Goal: Task Accomplishment & Management: Complete application form

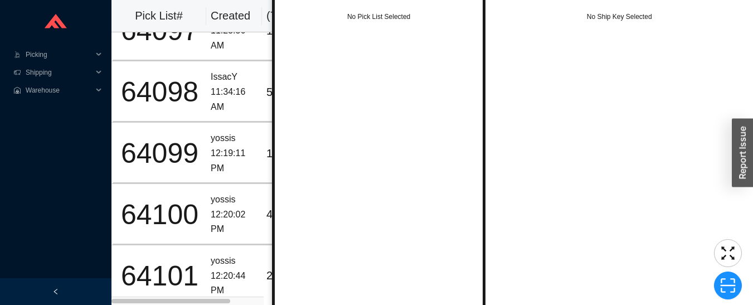
scroll to position [2, 0]
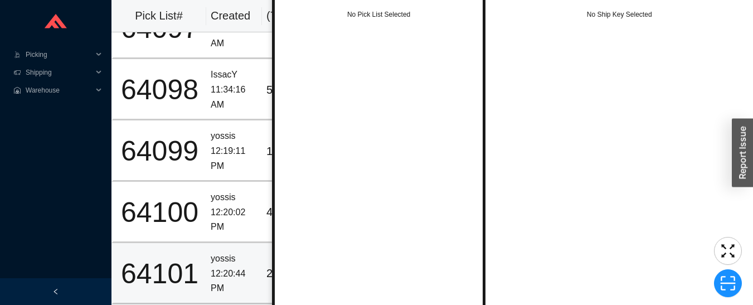
click at [207, 270] on td "yossis 12:20:44 PM" at bounding box center [234, 273] width 56 height 61
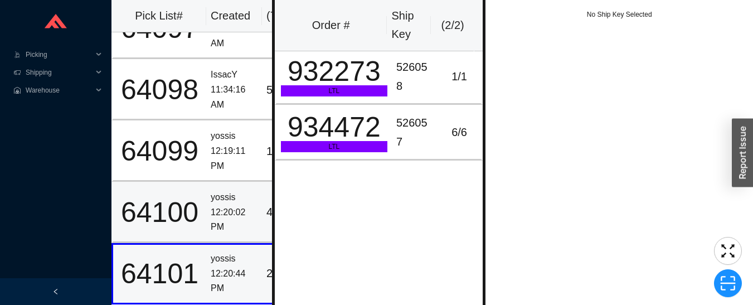
click at [192, 206] on div "64100" at bounding box center [160, 212] width 84 height 28
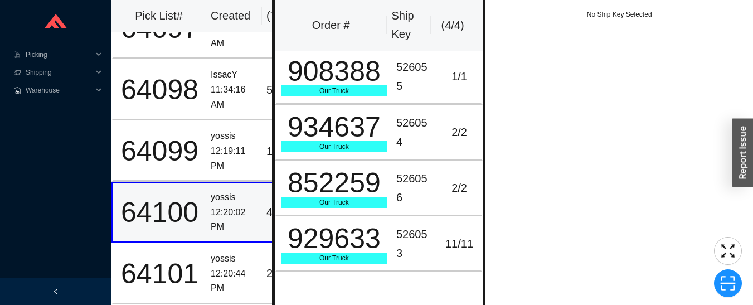
click at [176, 137] on div "64099" at bounding box center [160, 151] width 84 height 28
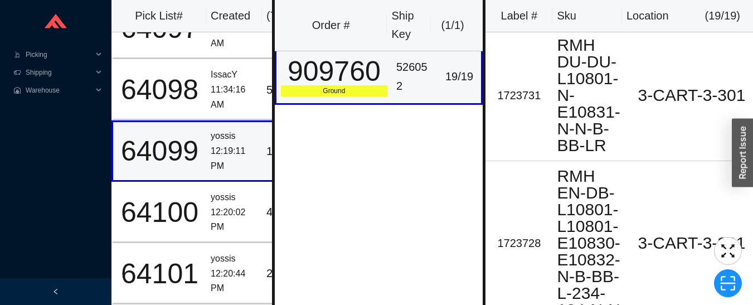
click at [364, 85] on div "909760" at bounding box center [334, 71] width 106 height 28
click at [238, 154] on div "12:19:11 PM" at bounding box center [234, 159] width 47 height 30
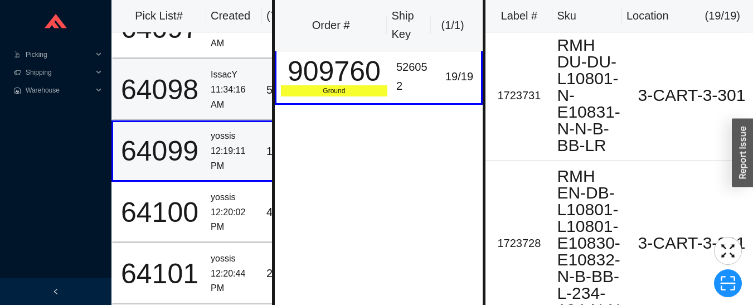
click at [199, 82] on div "64098" at bounding box center [160, 90] width 84 height 28
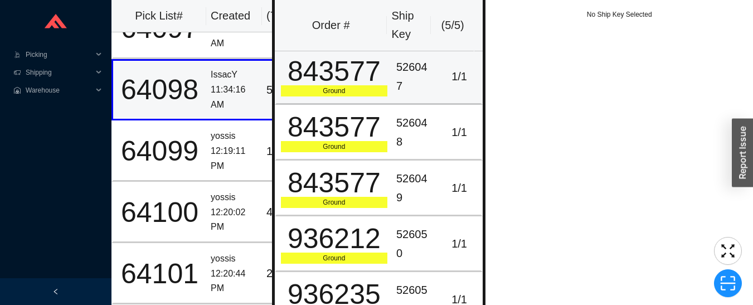
click at [342, 85] on div "Ground" at bounding box center [334, 90] width 106 height 11
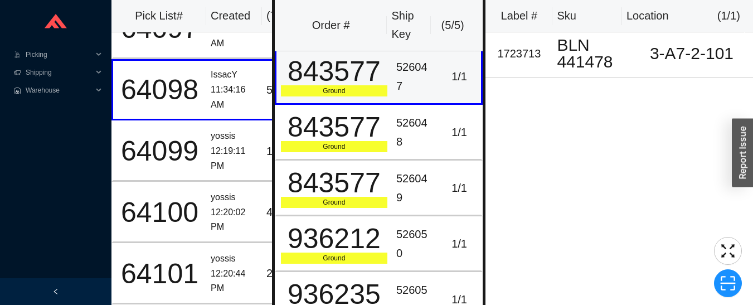
click at [362, 137] on div "843577" at bounding box center [334, 127] width 106 height 28
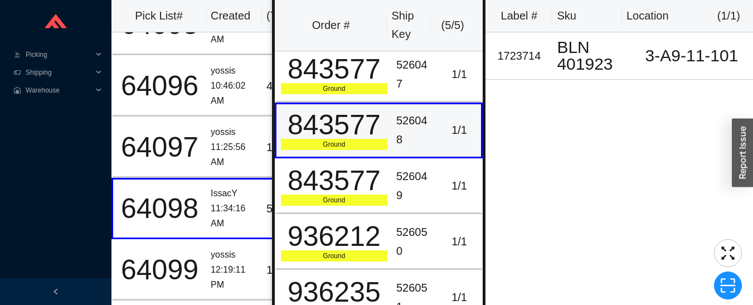
scroll to position [35, 0]
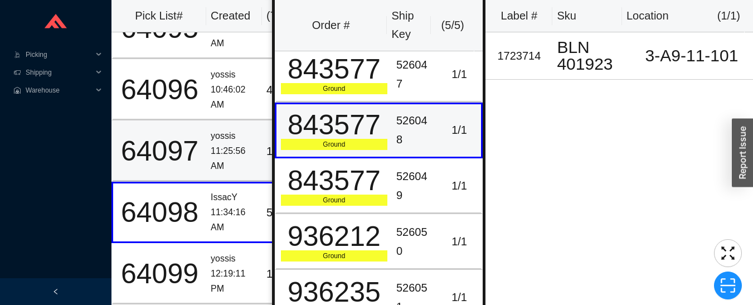
click at [182, 158] on div "64097" at bounding box center [160, 151] width 84 height 28
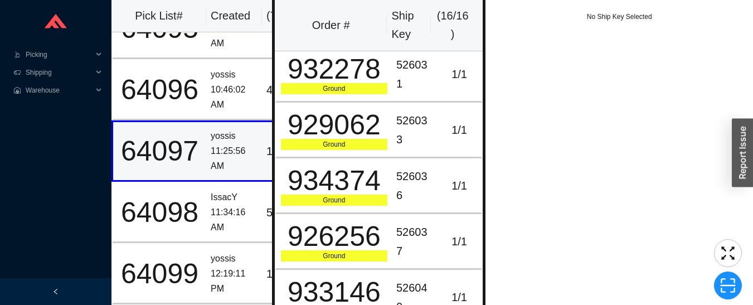
click at [323, 85] on div "Ground" at bounding box center [334, 88] width 106 height 11
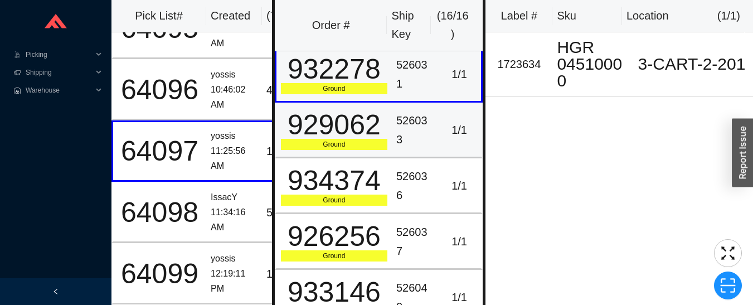
click at [322, 132] on div "929062" at bounding box center [334, 125] width 106 height 28
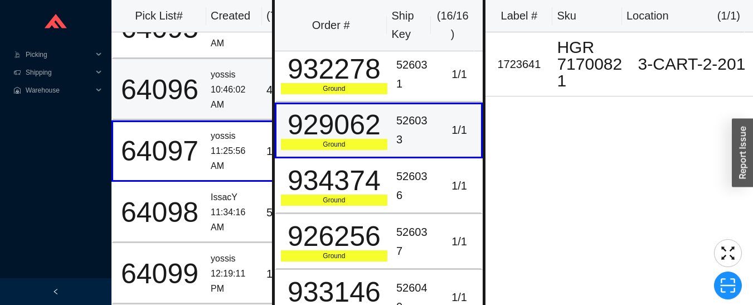
click at [181, 96] on div "64096" at bounding box center [160, 90] width 84 height 28
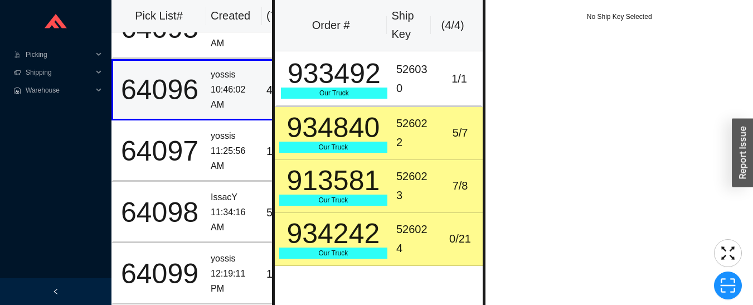
scroll to position [0, 0]
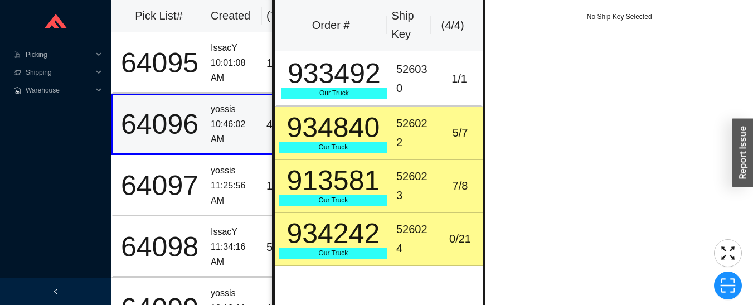
click at [199, 66] on div "64095" at bounding box center [160, 63] width 84 height 28
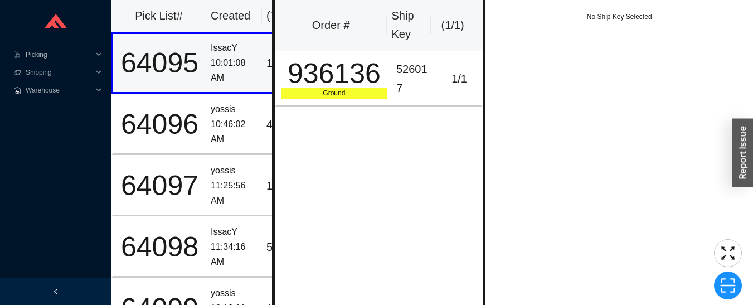
click at [318, 95] on div "Ground" at bounding box center [334, 93] width 106 height 11
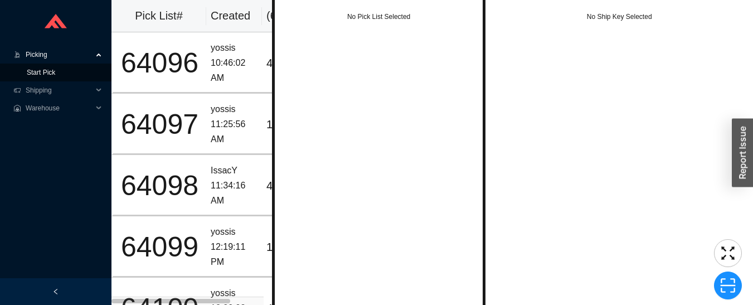
click at [33, 71] on link "Start Pick" at bounding box center [41, 73] width 28 height 8
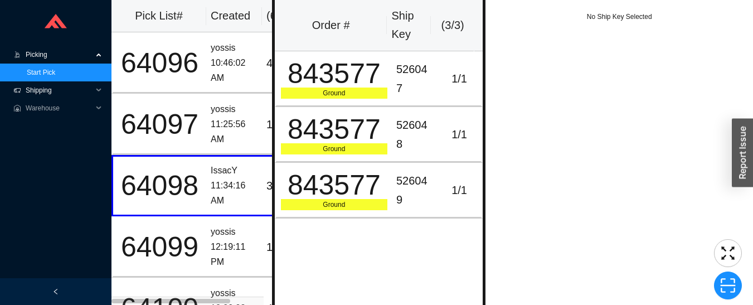
click at [32, 93] on span "Shipping" at bounding box center [59, 90] width 67 height 18
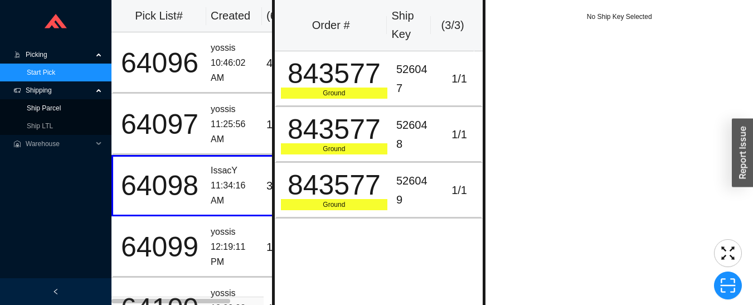
click at [31, 108] on link "Ship Parcel" at bounding box center [44, 108] width 34 height 8
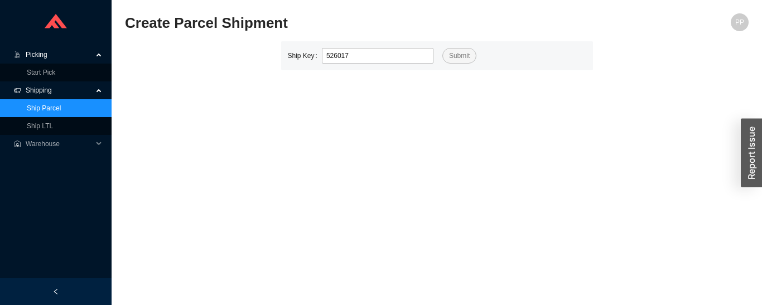
type input "526017"
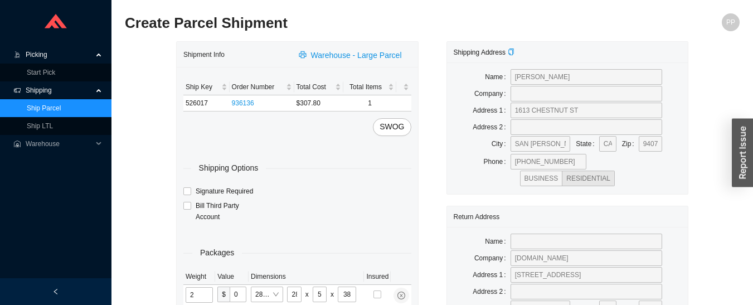
type input "20"
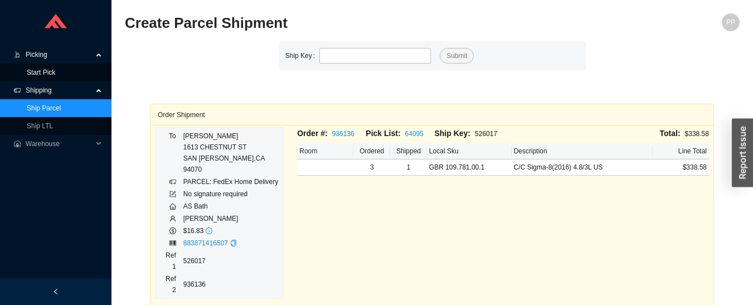
click at [35, 72] on link "Start Pick" at bounding box center [41, 73] width 28 height 8
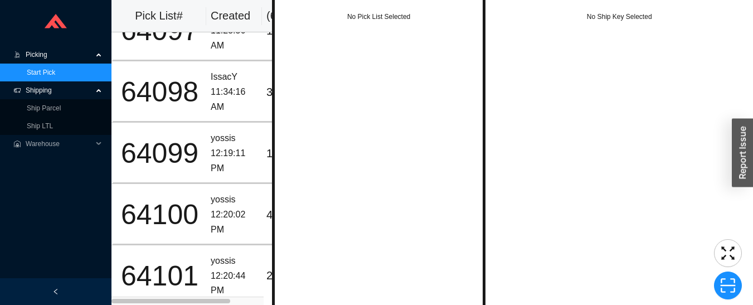
scroll to position [101, 0]
click at [196, 92] on div "64098" at bounding box center [160, 92] width 84 height 28
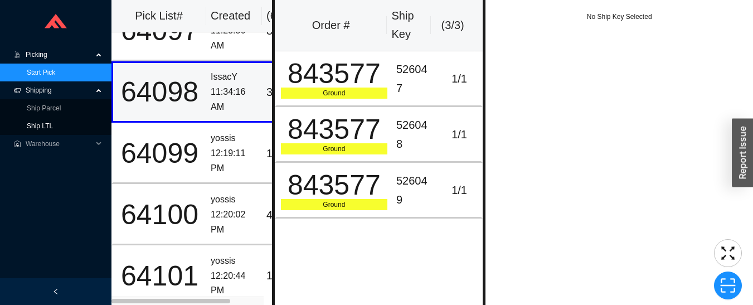
click at [53, 124] on link "Ship LTL" at bounding box center [40, 126] width 26 height 8
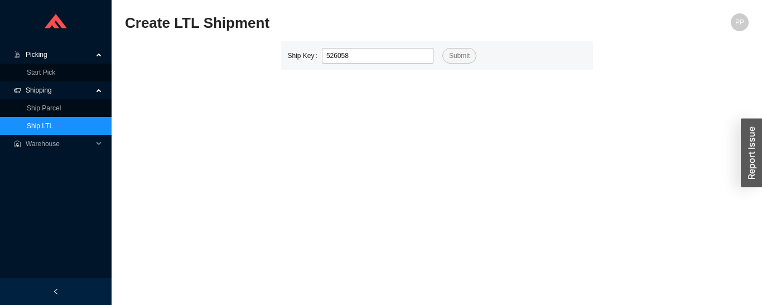
type input "526058"
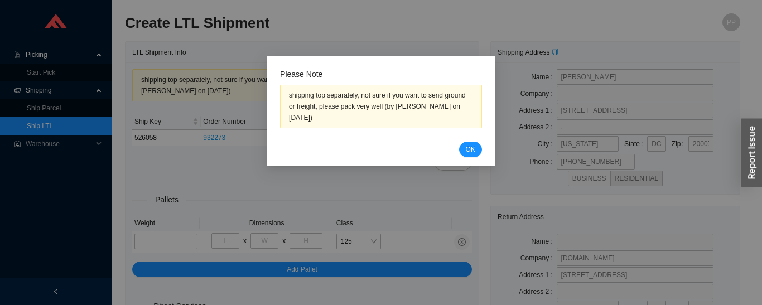
click at [478, 143] on button "OK" at bounding box center [470, 150] width 23 height 16
click at [470, 147] on span "OK" at bounding box center [469, 149] width 9 height 11
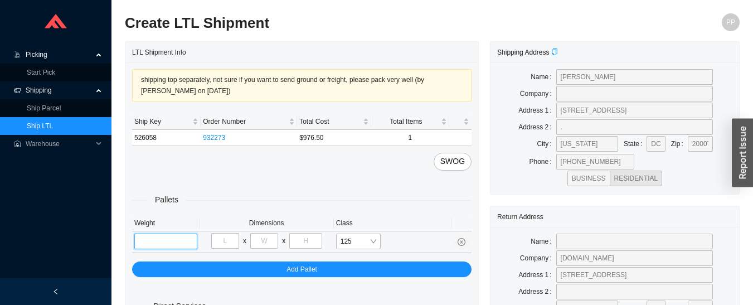
click at [165, 240] on input "tel" at bounding box center [165, 242] width 63 height 16
type input "73"
click at [235, 243] on input "tel" at bounding box center [225, 241] width 28 height 16
type input "34"
click at [269, 239] on input "tel" at bounding box center [264, 241] width 28 height 16
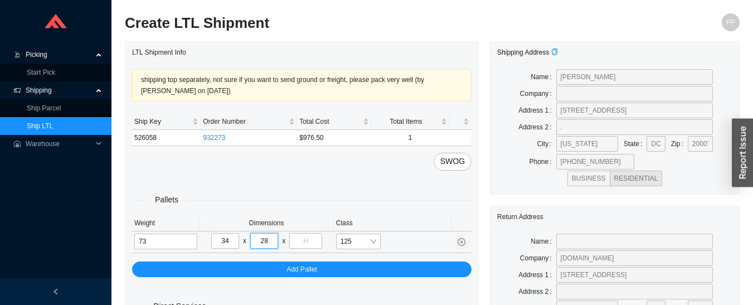
type input "28"
click at [303, 239] on input "tel" at bounding box center [305, 241] width 32 height 16
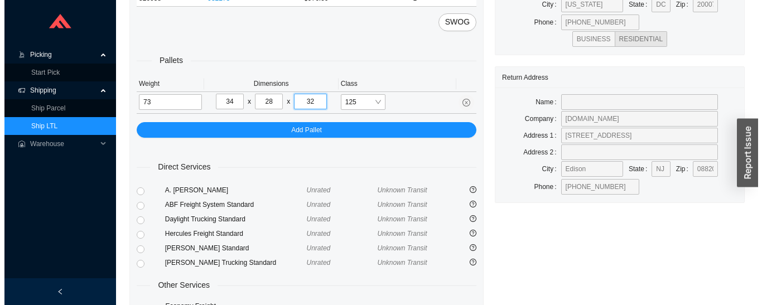
scroll to position [222, 0]
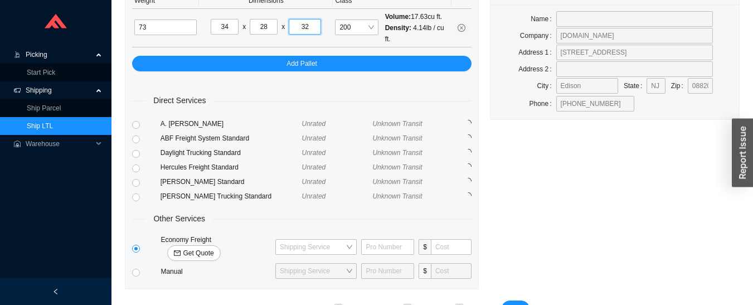
type input "32"
click at [214, 248] on span "Get Quote" at bounding box center [198, 253] width 31 height 11
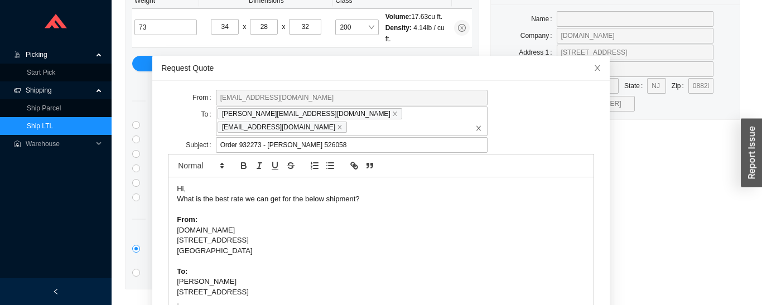
scroll to position [88, 0]
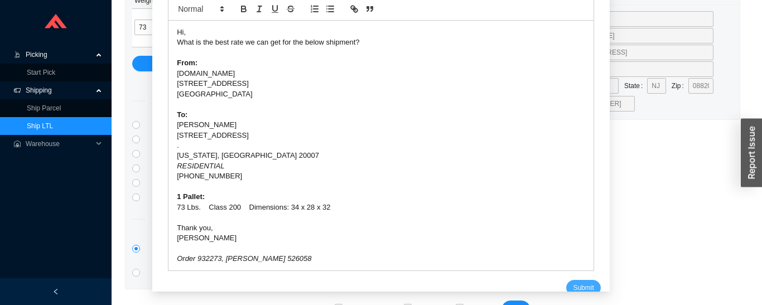
click at [577, 282] on span "Submit" at bounding box center [583, 287] width 21 height 11
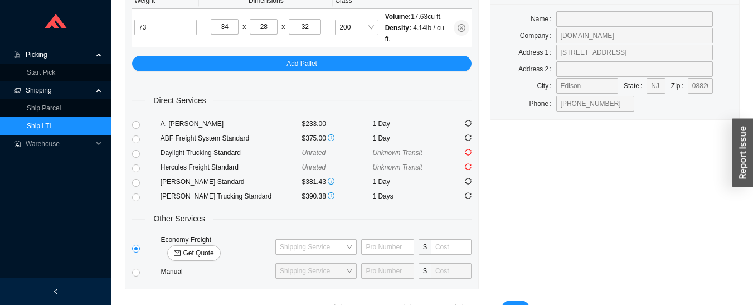
scroll to position [239, 0]
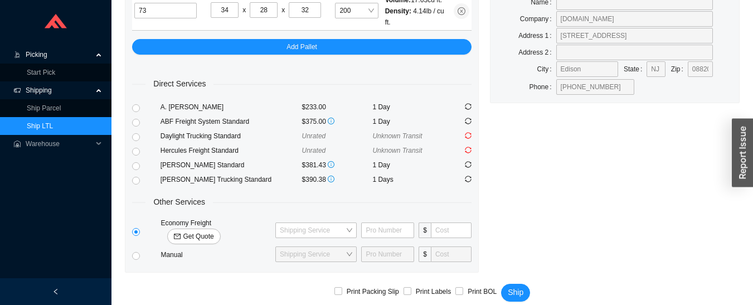
click at [599, 236] on div "Shipping Address Name [PERSON_NAME] Company Address [STREET_ADDRESS] . [GEOGRAP…" at bounding box center [614, 37] width 261 height 471
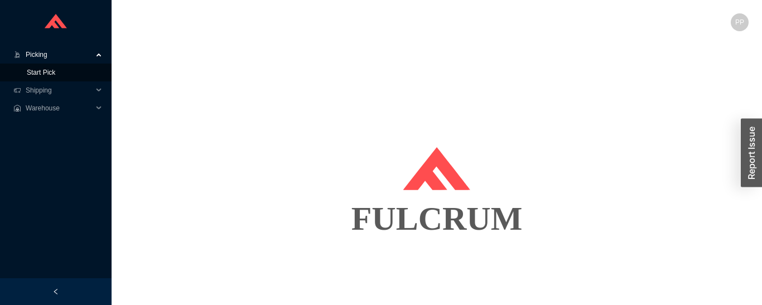
click at [38, 73] on link "Start Pick" at bounding box center [41, 73] width 28 height 8
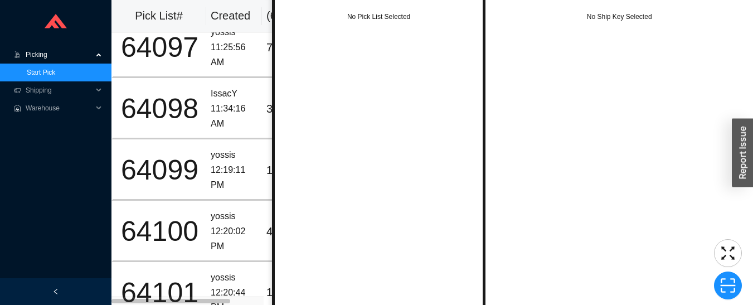
scroll to position [101, 0]
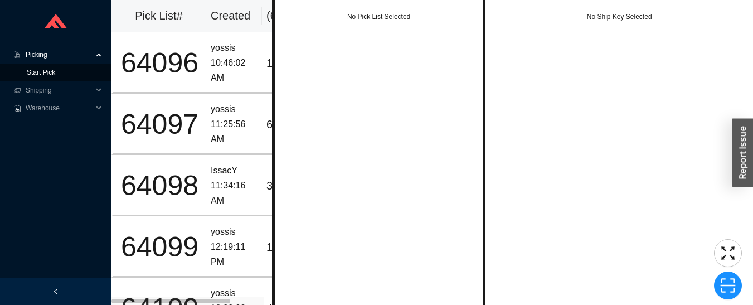
click at [35, 69] on link "Start Pick" at bounding box center [41, 73] width 28 height 8
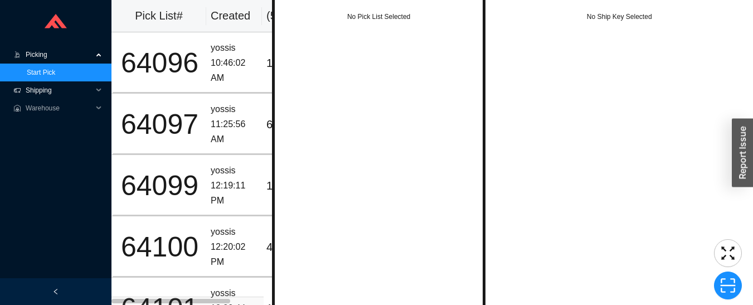
click at [41, 91] on span "Shipping" at bounding box center [59, 90] width 67 height 18
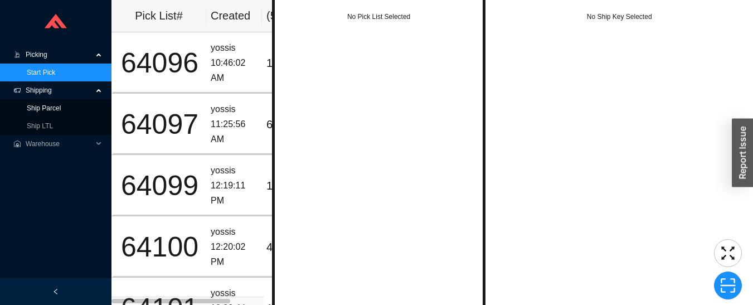
click at [38, 111] on link "Ship Parcel" at bounding box center [44, 108] width 34 height 8
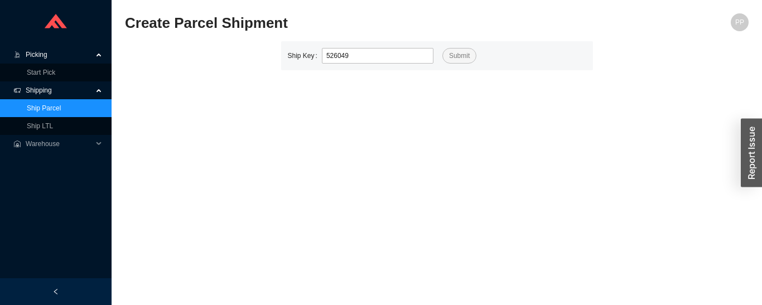
type input "526049"
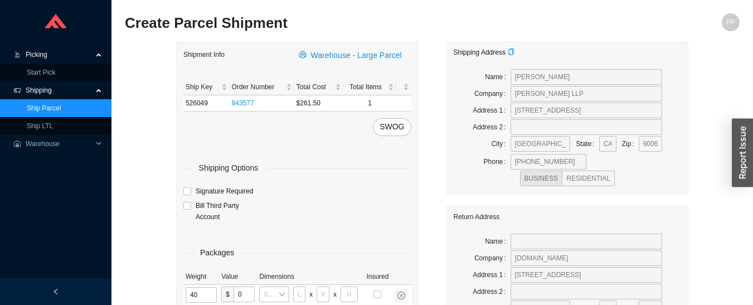
type input "40"
type input "33"
type input "23"
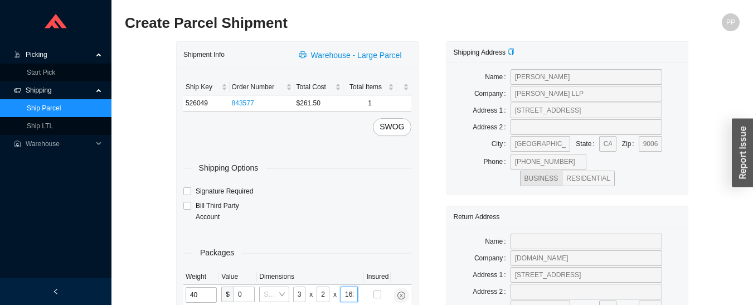
type input "16"
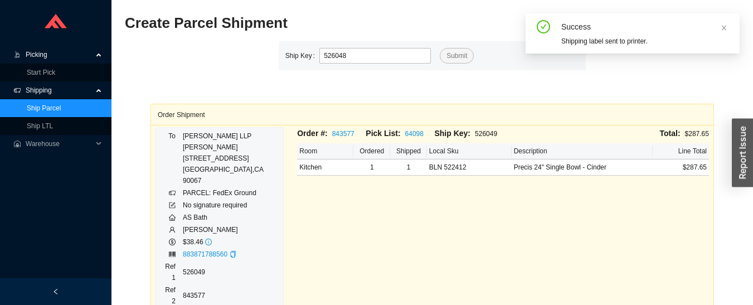
type input "526048"
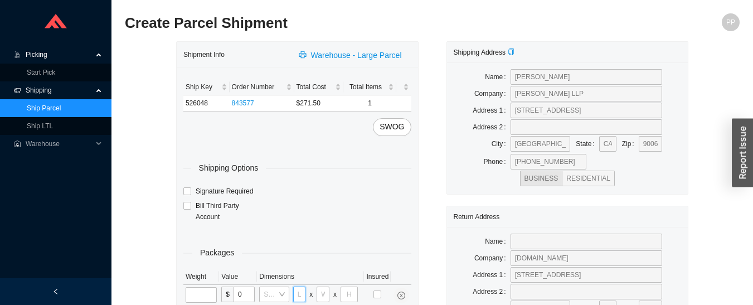
click at [299, 296] on input "tel" at bounding box center [299, 295] width 13 height 16
type input "31"
type input "27"
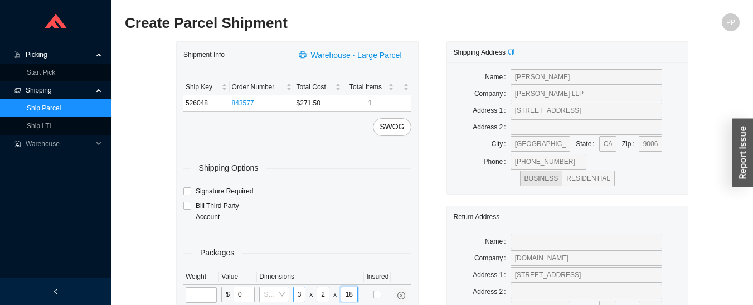
type input "18"
click at [202, 290] on input "tel" at bounding box center [201, 295] width 31 height 16
type input "45"
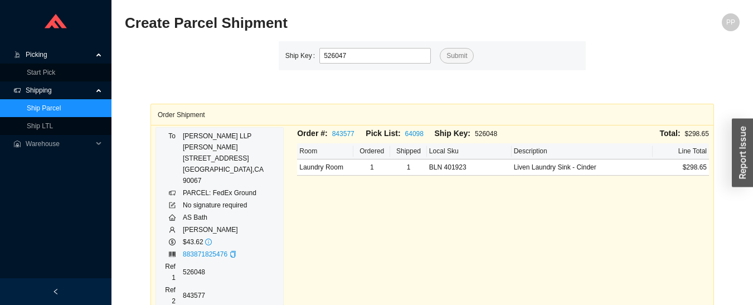
type input "526047"
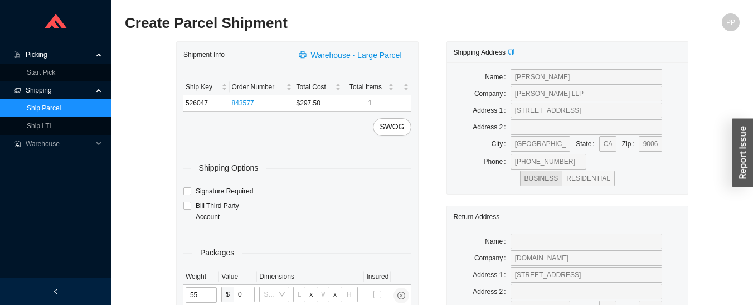
type input "55"
type input "38"
type input "26"
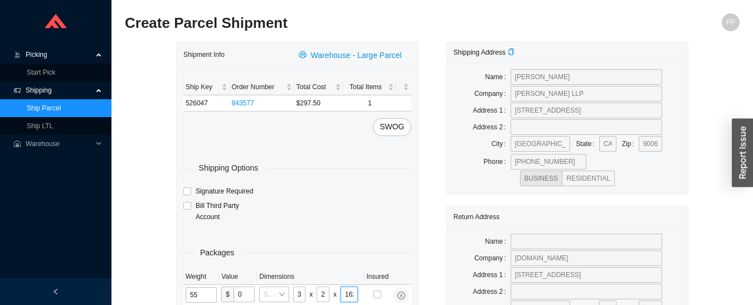
type input "16"
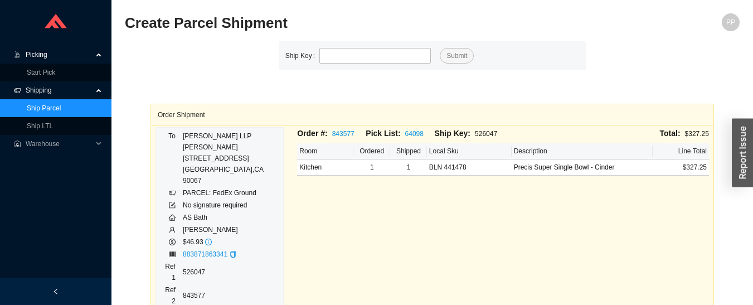
click at [34, 56] on span "Picking" at bounding box center [59, 55] width 67 height 18
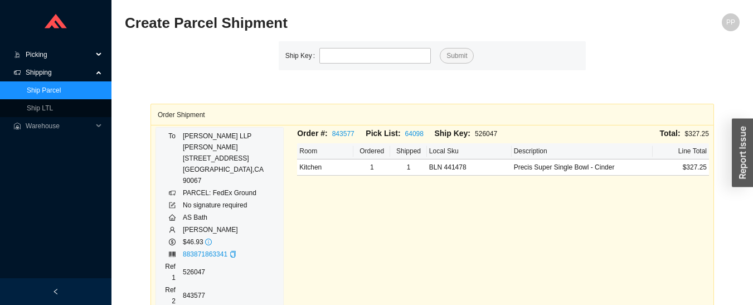
click at [33, 54] on span "Picking" at bounding box center [59, 55] width 67 height 18
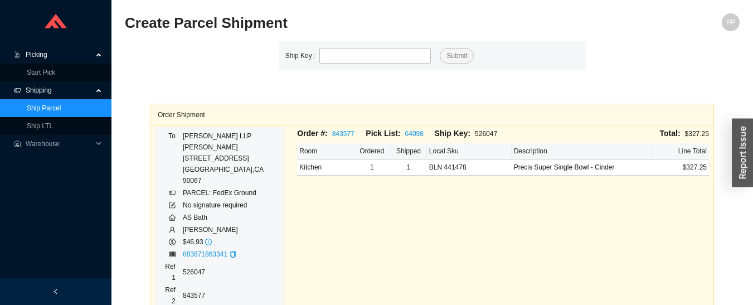
click at [33, 71] on link "Start Pick" at bounding box center [41, 73] width 28 height 8
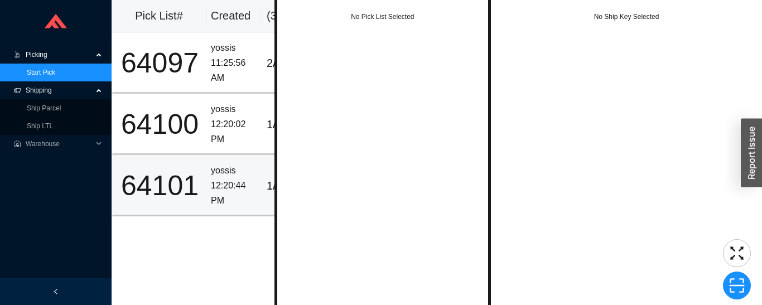
click at [203, 186] on td "64101" at bounding box center [158, 185] width 95 height 61
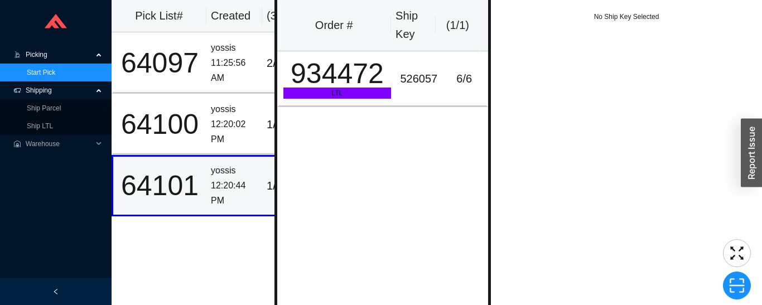
click at [183, 132] on div "64100" at bounding box center [160, 124] width 84 height 28
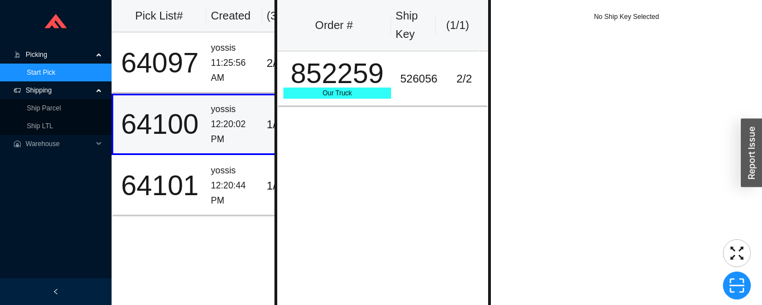
click at [188, 67] on div "64097" at bounding box center [160, 63] width 84 height 28
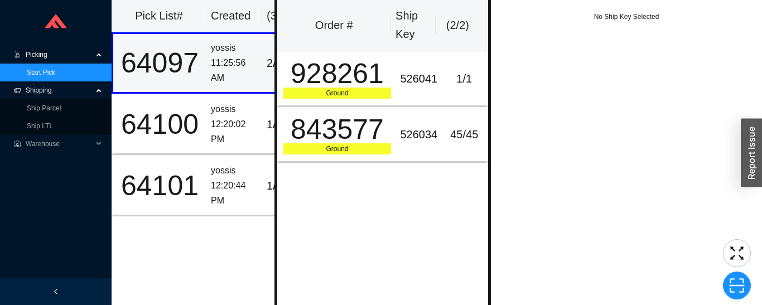
click at [340, 74] on div "928261" at bounding box center [337, 74] width 108 height 28
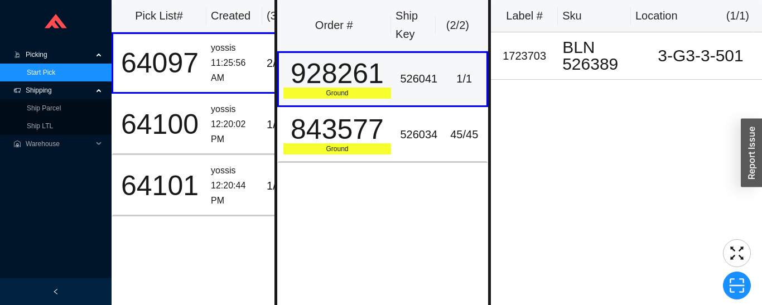
click at [360, 138] on div "843577" at bounding box center [337, 129] width 108 height 28
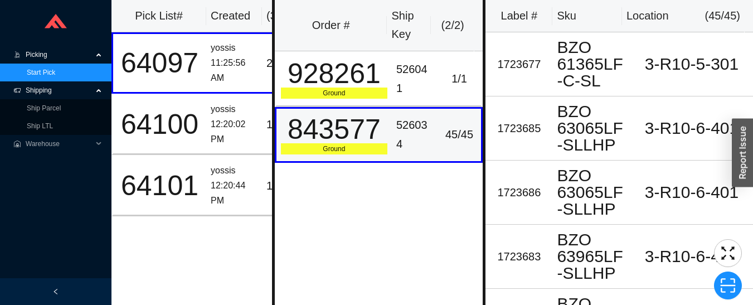
click at [360, 78] on div "928261" at bounding box center [334, 74] width 106 height 28
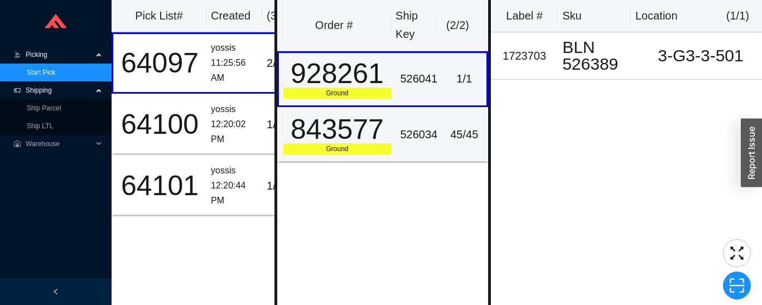
click at [375, 142] on div "843577" at bounding box center [337, 129] width 108 height 28
